Goal: Information Seeking & Learning: Check status

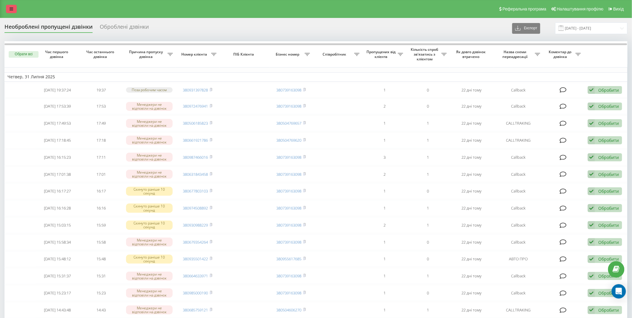
click at [15, 10] on link at bounding box center [11, 9] width 11 height 8
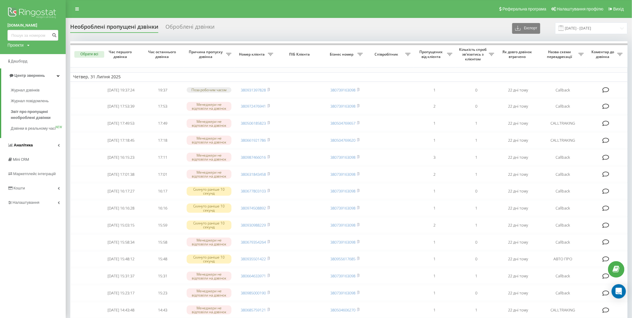
click at [47, 149] on link "Аналiтика" at bounding box center [33, 145] width 66 height 14
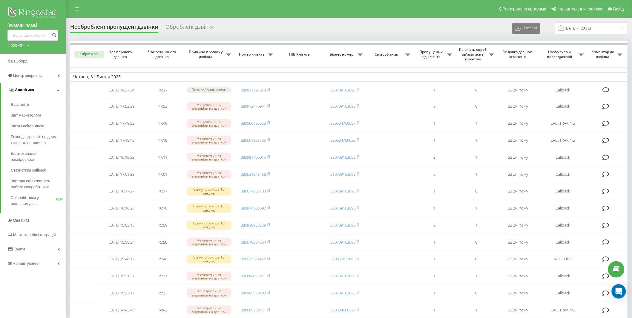
click at [43, 91] on link "Аналiтика" at bounding box center [33, 90] width 64 height 14
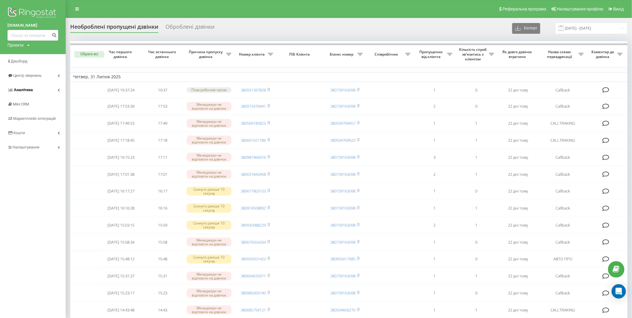
click at [41, 93] on link "Аналiтика" at bounding box center [33, 90] width 66 height 14
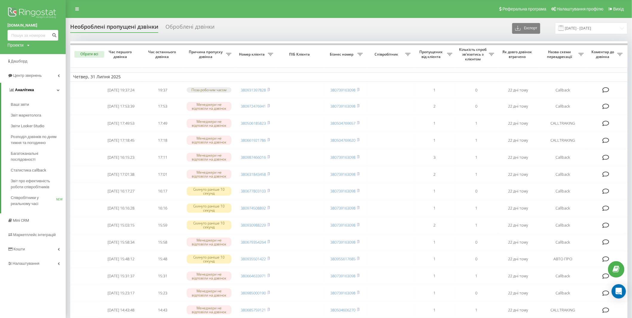
click at [48, 87] on link "Аналiтика" at bounding box center [33, 90] width 64 height 14
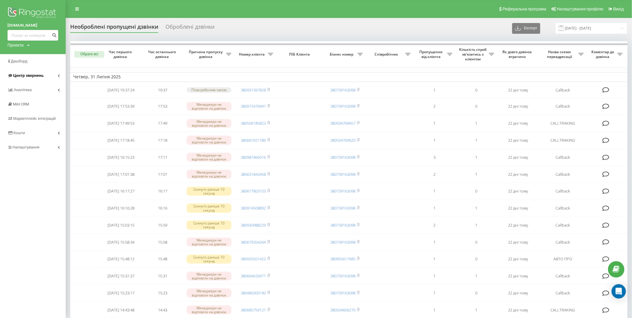
click at [36, 78] on span "Центр звернень" at bounding box center [28, 75] width 30 height 4
click at [30, 92] on span "Журнал дзвінків" at bounding box center [27, 90] width 32 height 6
click at [25, 190] on span "Кошти" at bounding box center [19, 188] width 12 height 4
